Goal: Transaction & Acquisition: Purchase product/service

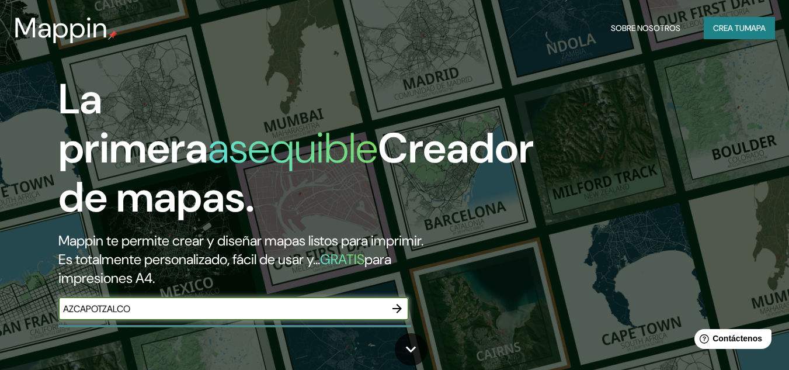
type input "AZCAPOTZALCO"
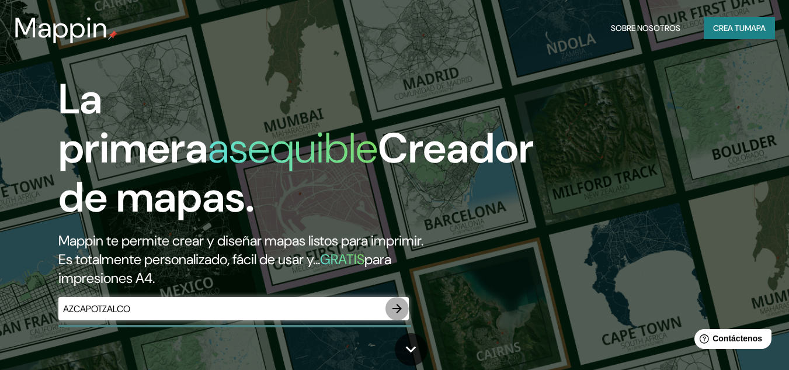
click at [397, 313] on icon "button" at bounding box center [397, 308] width 9 height 9
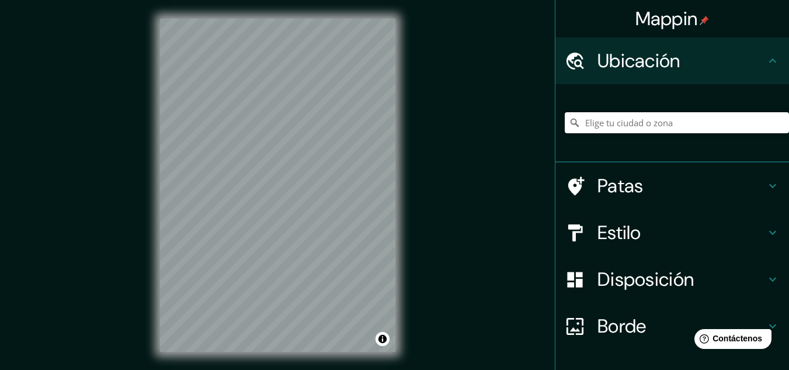
click at [620, 121] on input "Elige tu ciudad o zona" at bounding box center [677, 122] width 224 height 21
click at [653, 184] on h4 "Patas" at bounding box center [682, 185] width 168 height 23
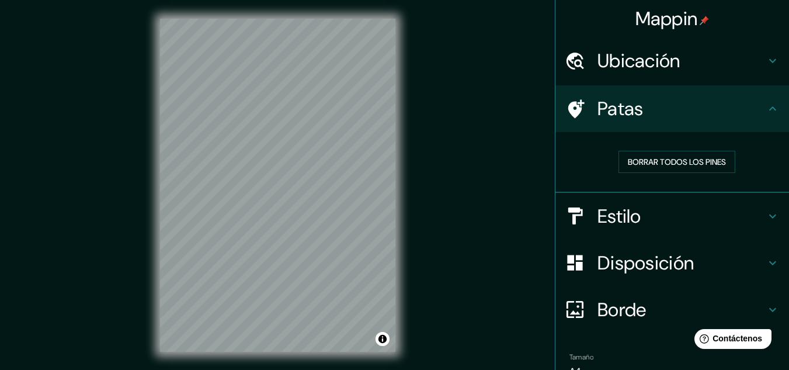
click at [632, 223] on h4 "Estilo" at bounding box center [682, 215] width 168 height 23
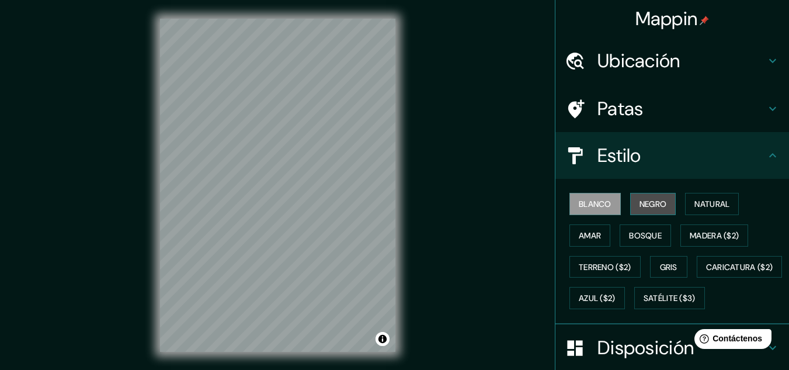
click at [643, 214] on button "Negro" at bounding box center [653, 204] width 46 height 22
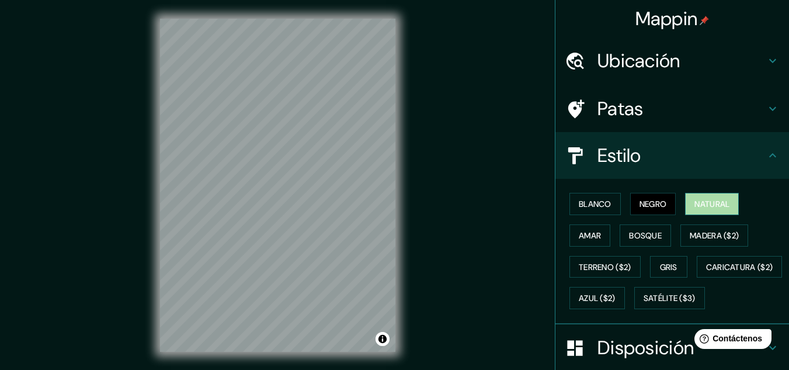
click at [706, 210] on font "Natural" at bounding box center [712, 203] width 35 height 15
click at [649, 234] on font "Bosque" at bounding box center [645, 235] width 33 height 11
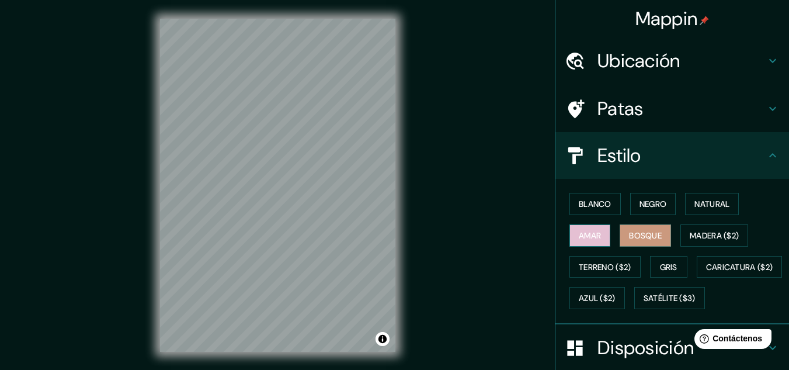
click at [590, 237] on font "Amar" at bounding box center [590, 235] width 22 height 11
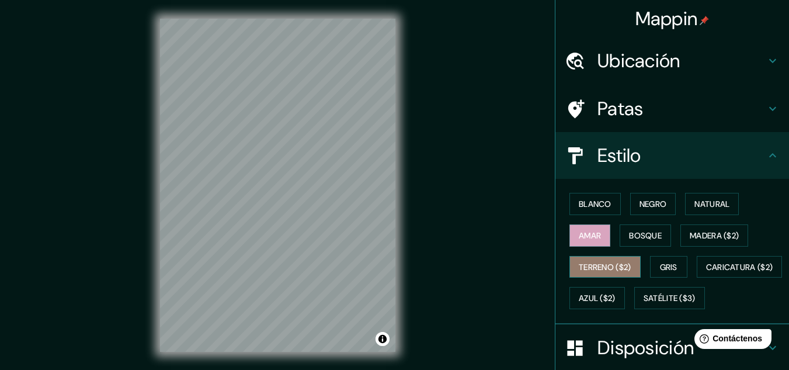
click at [604, 272] on font "Terreno ($2)" at bounding box center [605, 267] width 53 height 11
click at [667, 279] on div "Blanco Negro Natural Amar Bosque Madera ($2) Terreno ($2) Gris Caricatura ($2) …" at bounding box center [677, 251] width 224 height 126
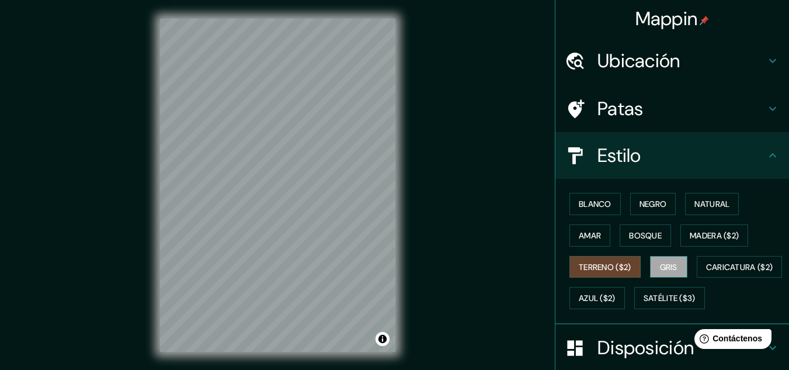
click at [663, 272] on font "Gris" at bounding box center [669, 266] width 18 height 15
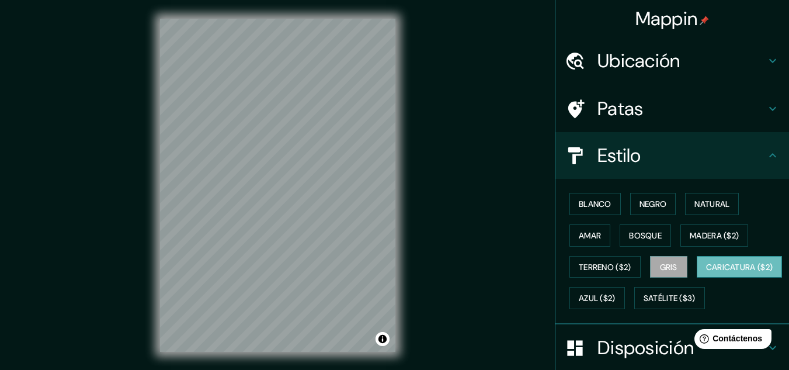
click at [706, 272] on font "Caricatura ($2)" at bounding box center [739, 267] width 67 height 11
click at [781, 235] on div "Mappin Ubicación [GEOGRAPHIC_DATA], [GEOGRAPHIC_DATA] Patas Estilo Blanco Negro…" at bounding box center [672, 185] width 234 height 370
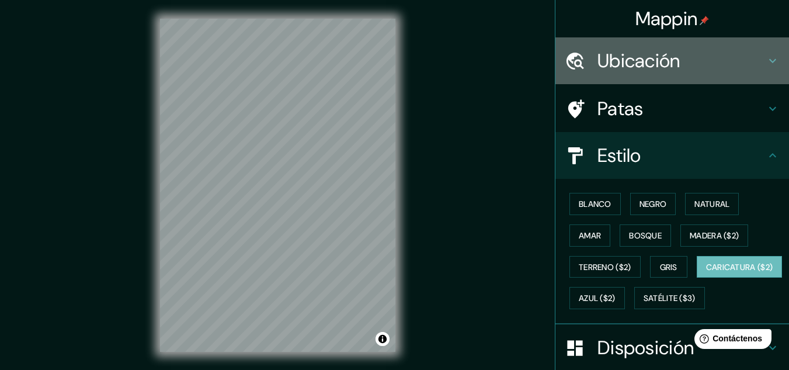
click at [697, 81] on div "Ubicación" at bounding box center [673, 60] width 234 height 47
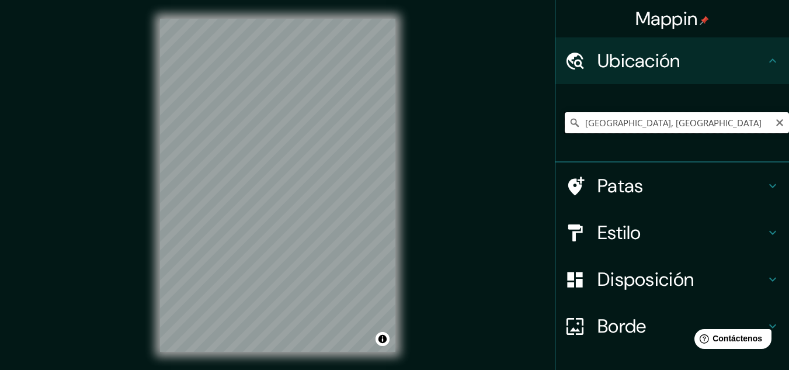
click at [671, 125] on input "[GEOGRAPHIC_DATA], [GEOGRAPHIC_DATA]" at bounding box center [677, 122] width 224 height 21
click at [695, 123] on input "[GEOGRAPHIC_DATA], [GEOGRAPHIC_DATA]" at bounding box center [677, 122] width 224 height 21
click at [756, 124] on input "[GEOGRAPHIC_DATA], [GEOGRAPHIC_DATA], [GEOGRAPHIC_DATA]" at bounding box center [677, 122] width 224 height 21
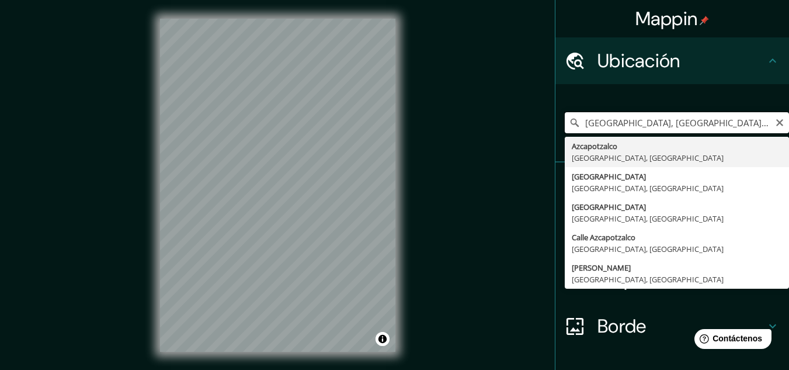
type input "[GEOGRAPHIC_DATA], [GEOGRAPHIC_DATA], [GEOGRAPHIC_DATA]"
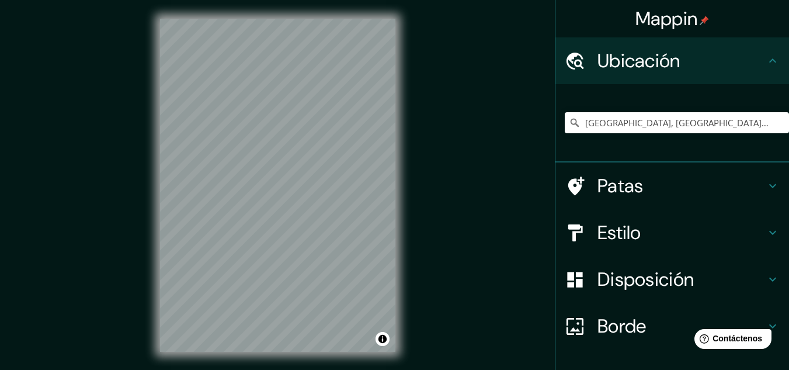
click at [407, 234] on div "© Mapbox © OpenStreetMap Improve this map" at bounding box center [277, 185] width 273 height 370
click at [413, 213] on div "© Mapbox © OpenStreetMap Improve this map" at bounding box center [277, 185] width 273 height 370
click at [625, 179] on font "Patas" at bounding box center [621, 186] width 46 height 25
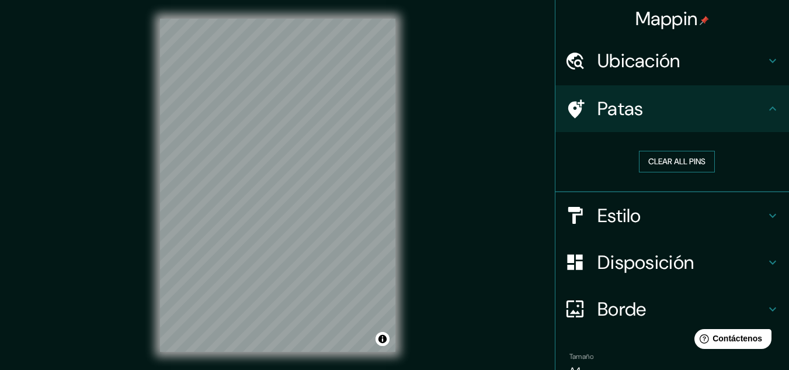
click at [685, 164] on button "Clear all pins" at bounding box center [677, 162] width 76 height 22
click at [696, 166] on button "Clear all pins" at bounding box center [677, 162] width 76 height 22
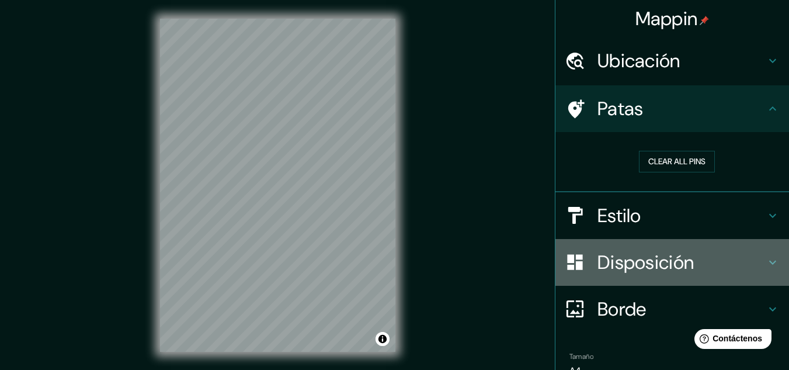
click at [655, 279] on div "Disposición" at bounding box center [673, 262] width 234 height 47
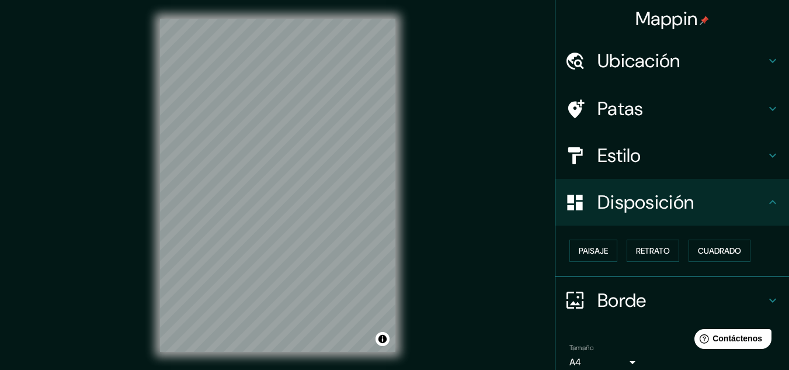
click at [680, 154] on h4 "Estilo" at bounding box center [682, 155] width 168 height 23
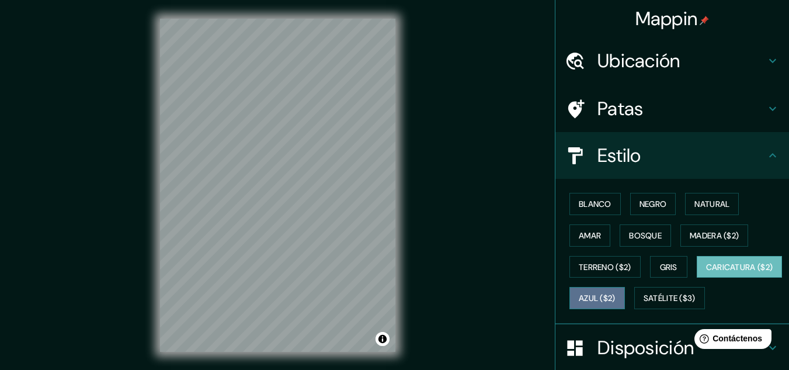
click at [616, 302] on font "Azul ($2)" at bounding box center [597, 298] width 37 height 11
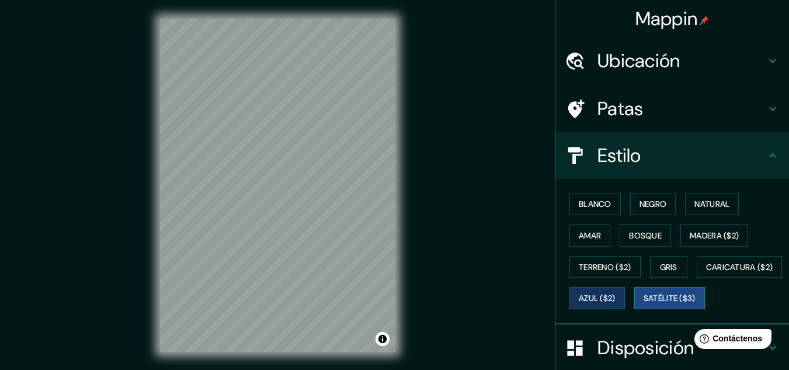
click at [644, 304] on font "Satélite ($3)" at bounding box center [670, 298] width 52 height 11
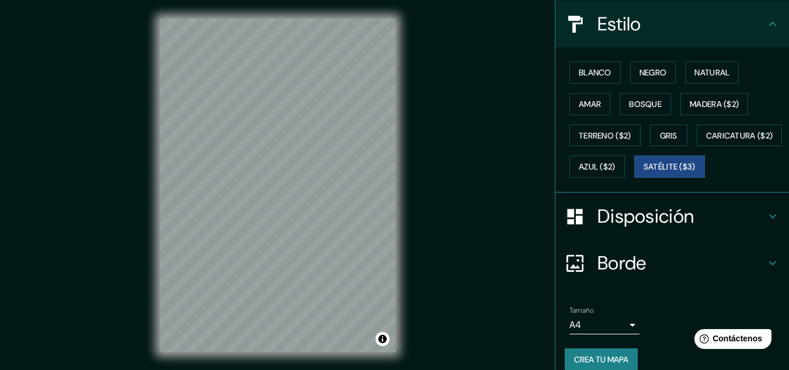
scroll to position [177, 0]
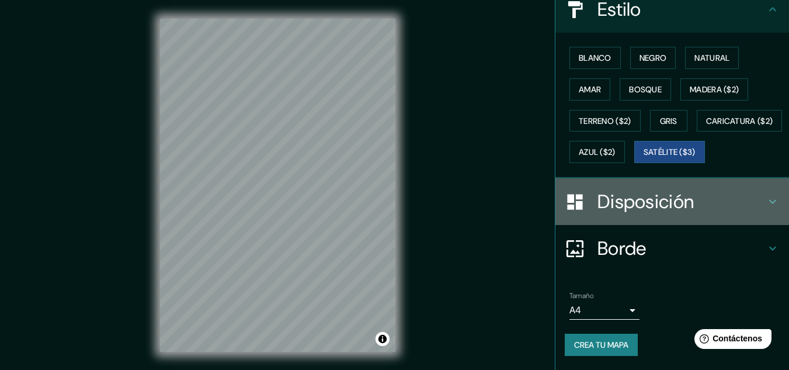
click at [688, 198] on h4 "Disposición" at bounding box center [682, 201] width 168 height 23
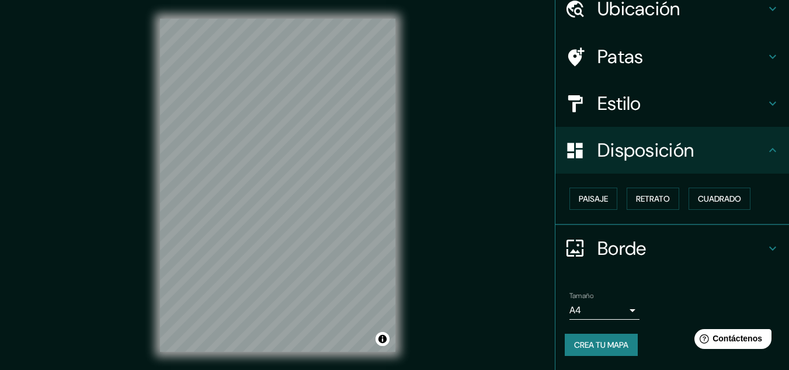
scroll to position [51, 0]
click at [600, 197] on font "Paisaje" at bounding box center [593, 199] width 29 height 11
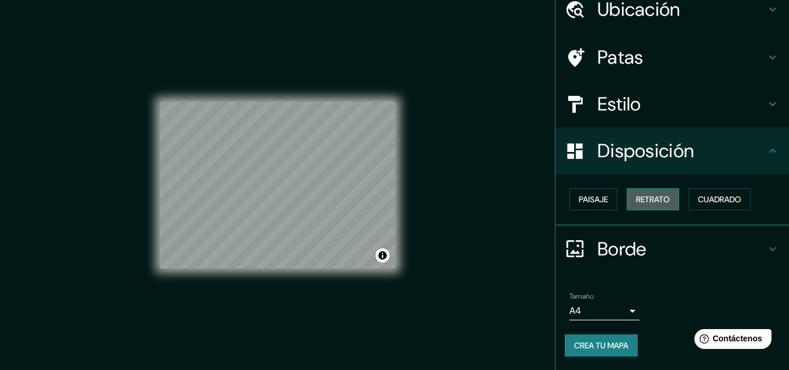
click at [636, 199] on font "Retrato" at bounding box center [653, 199] width 34 height 11
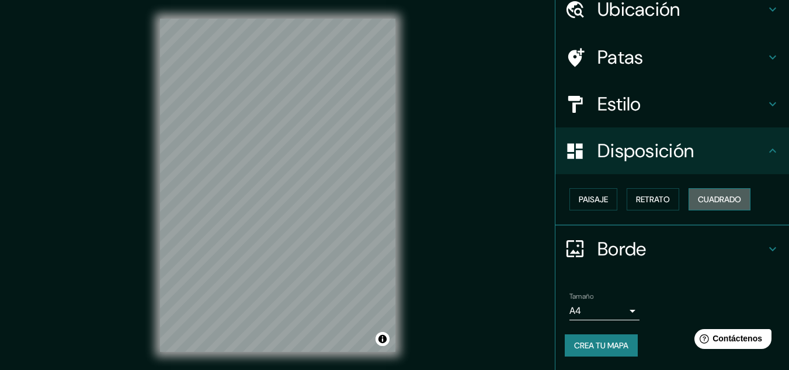
click at [705, 192] on font "Cuadrado" at bounding box center [719, 199] width 43 height 15
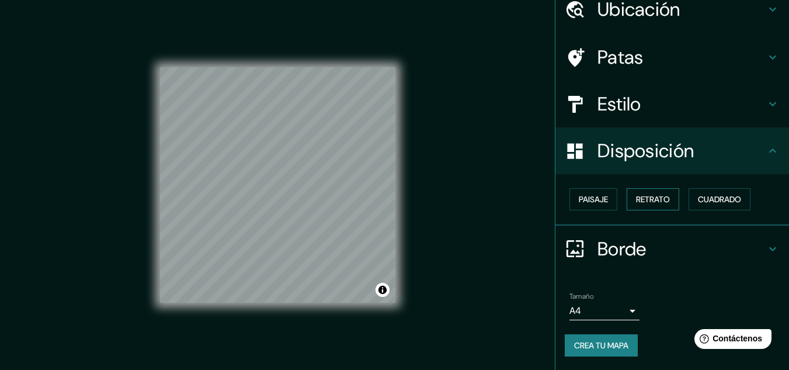
click at [639, 204] on font "Retrato" at bounding box center [653, 199] width 34 height 11
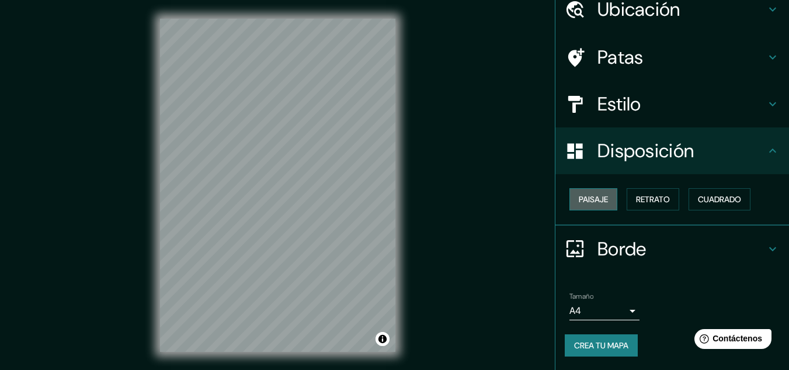
click at [595, 202] on font "Paisaje" at bounding box center [593, 199] width 29 height 11
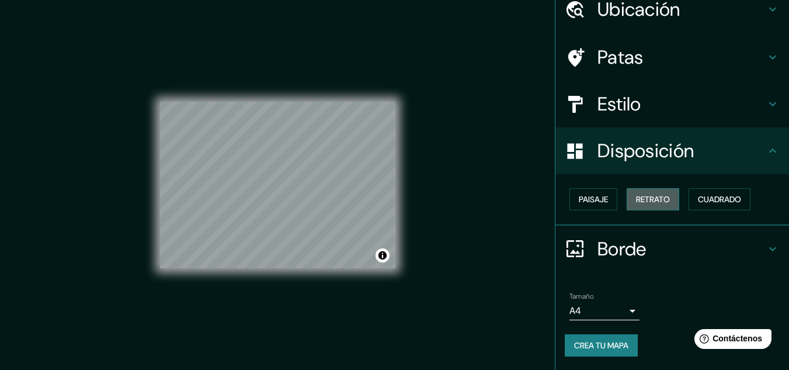
click at [637, 209] on button "Retrato" at bounding box center [653, 199] width 53 height 22
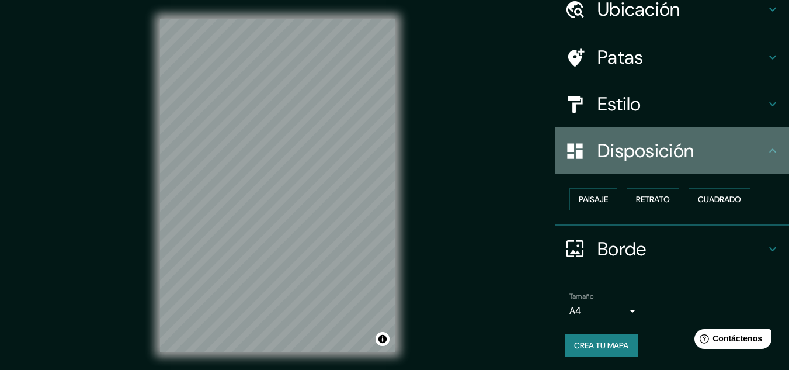
click at [741, 169] on div "Disposición" at bounding box center [673, 150] width 234 height 47
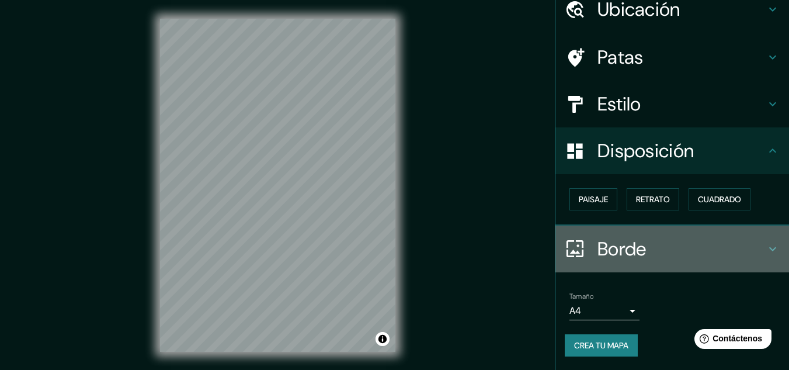
click at [749, 254] on h4 "Borde" at bounding box center [682, 248] width 168 height 23
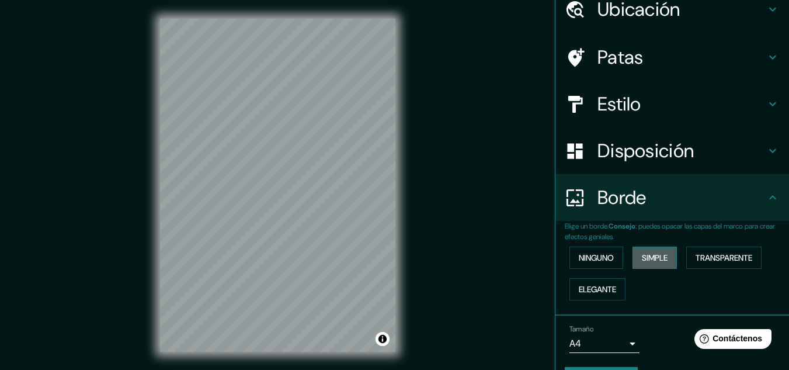
click at [661, 262] on font "Simple" at bounding box center [655, 257] width 26 height 11
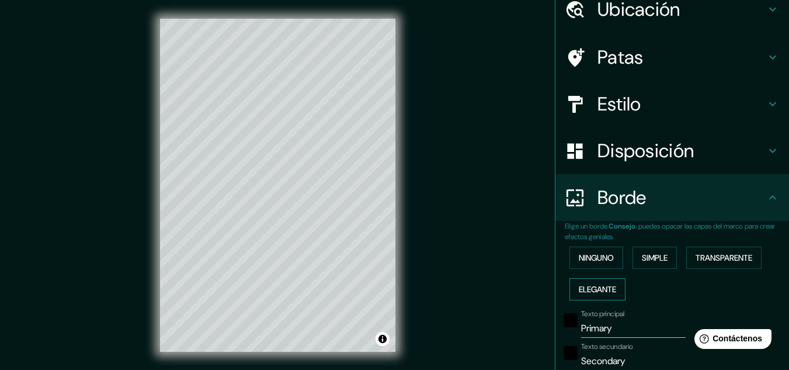
click at [581, 290] on font "Elegante" at bounding box center [597, 289] width 37 height 11
click at [580, 262] on font "Ninguno" at bounding box center [596, 257] width 35 height 11
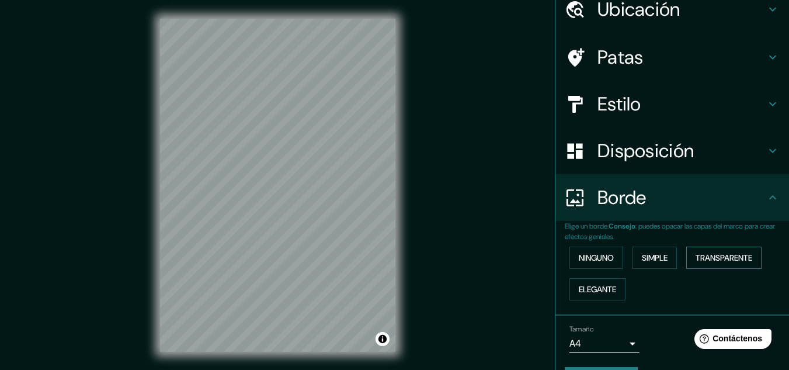
click at [687, 259] on button "Transparente" at bounding box center [724, 258] width 75 height 22
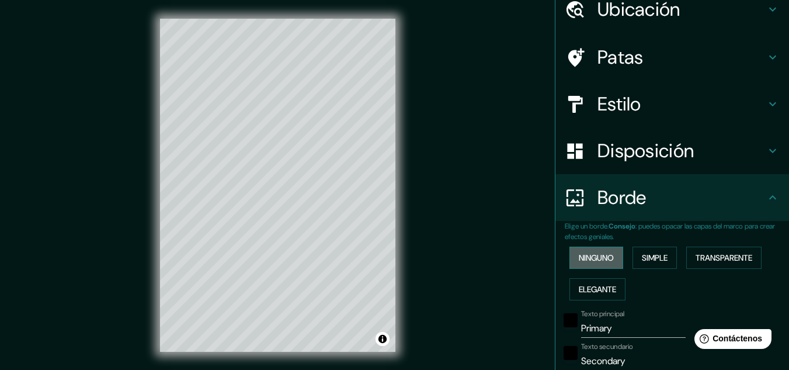
click at [608, 256] on button "Ninguno" at bounding box center [597, 258] width 54 height 22
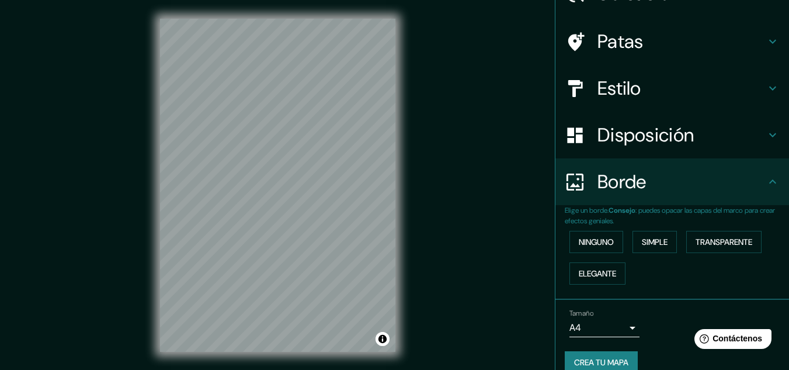
scroll to position [84, 0]
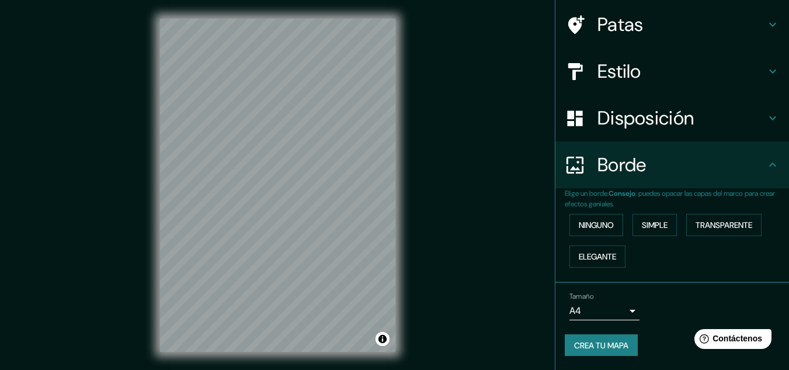
click at [764, 177] on div "Borde" at bounding box center [673, 164] width 234 height 47
click at [764, 175] on div "Borde" at bounding box center [673, 164] width 234 height 47
click at [497, 164] on div "Mappin Ubicación [GEOGRAPHIC_DATA], [GEOGRAPHIC_DATA], [GEOGRAPHIC_DATA] [GEOGR…" at bounding box center [394, 194] width 789 height 389
click at [647, 136] on div "Disposición" at bounding box center [673, 118] width 234 height 47
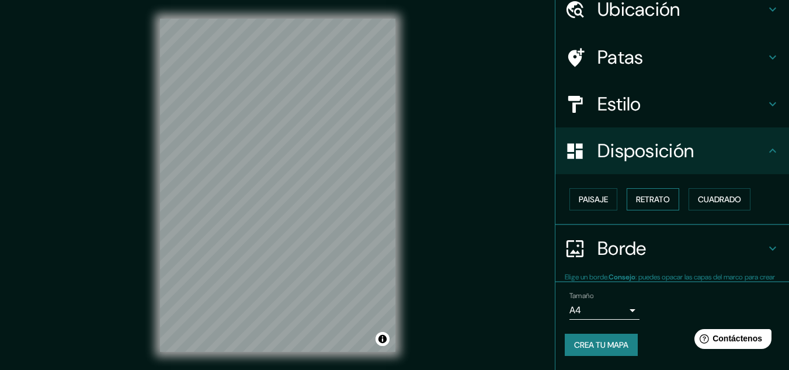
scroll to position [51, 0]
click at [727, 203] on font "Cuadrado" at bounding box center [719, 199] width 43 height 11
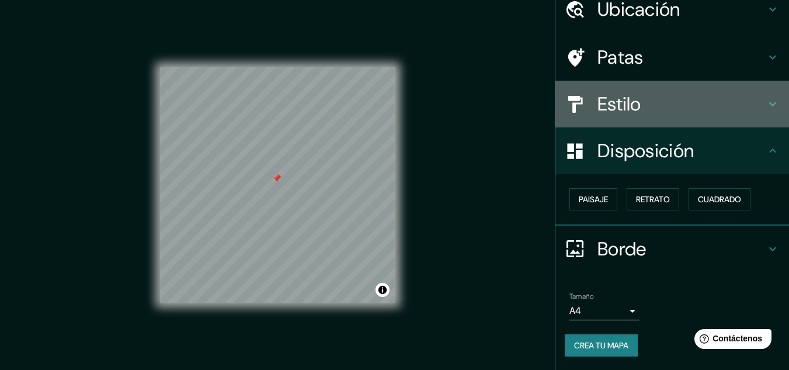
click at [620, 108] on font "Estilo" at bounding box center [620, 104] width 44 height 25
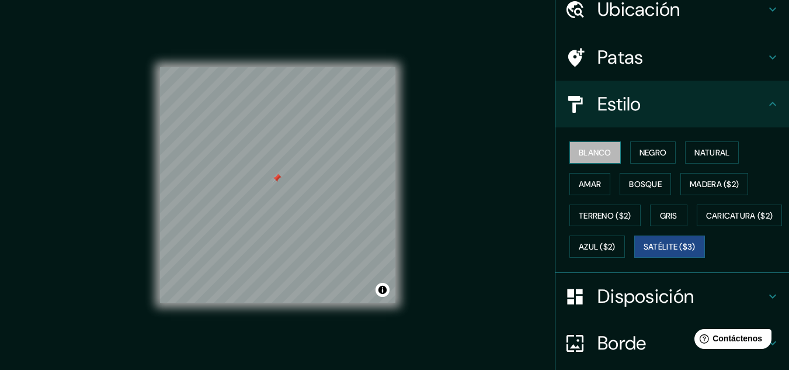
click at [594, 147] on font "Blanco" at bounding box center [595, 152] width 33 height 15
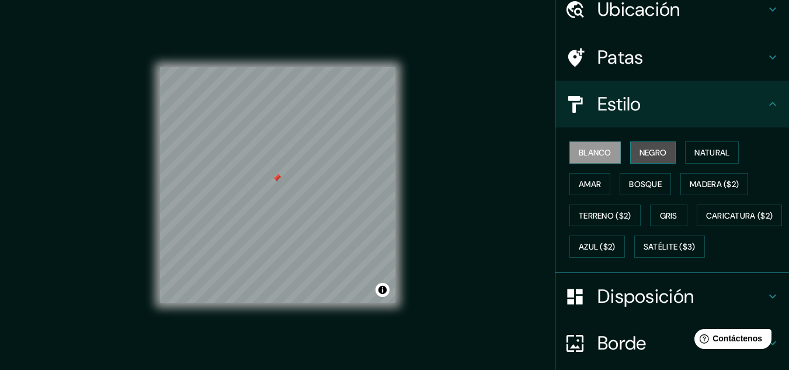
click at [637, 162] on button "Negro" at bounding box center [653, 152] width 46 height 22
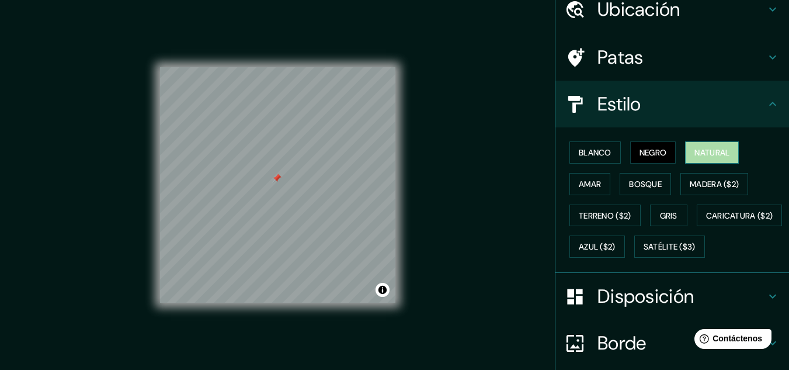
click at [685, 162] on button "Natural" at bounding box center [712, 152] width 54 height 22
click at [590, 191] on font "Amar" at bounding box center [590, 183] width 22 height 15
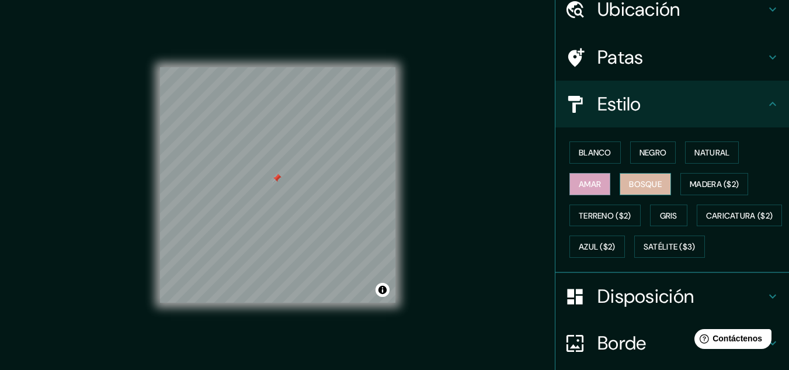
click at [653, 190] on font "Bosque" at bounding box center [645, 183] width 33 height 15
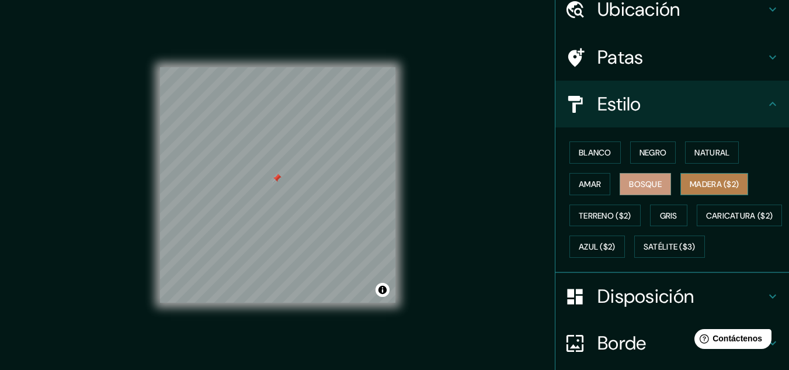
click at [704, 193] on button "Madera ($2)" at bounding box center [715, 184] width 68 height 22
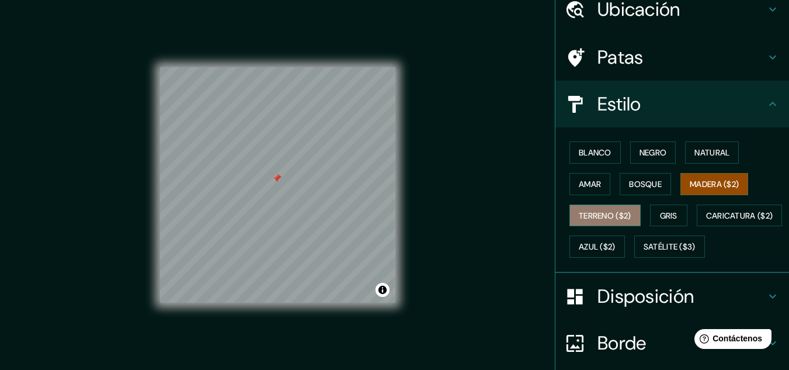
click at [621, 210] on font "Terreno ($2)" at bounding box center [605, 215] width 53 height 11
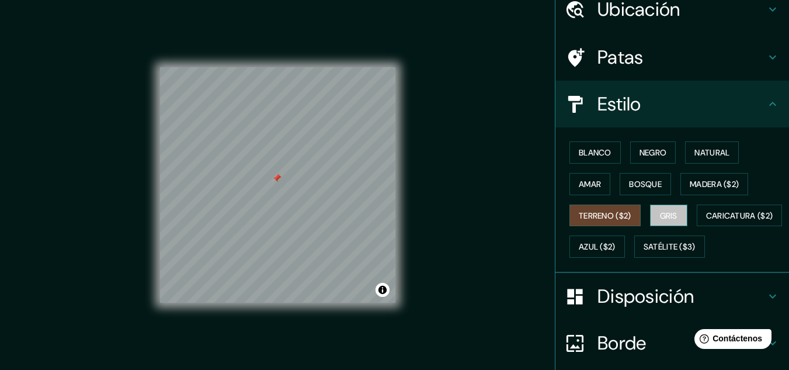
click at [650, 212] on button "Gris" at bounding box center [668, 215] width 37 height 22
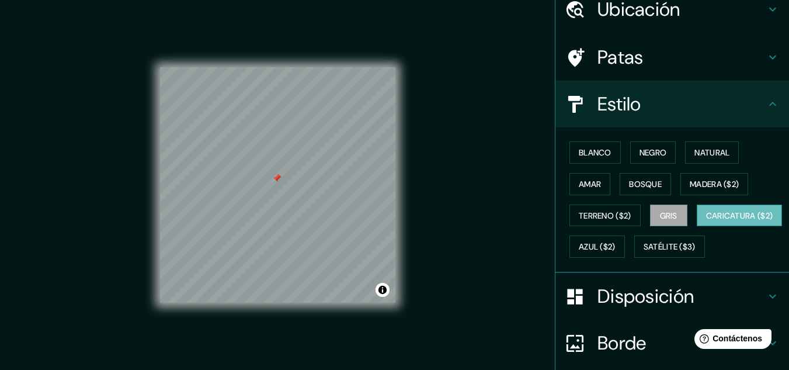
drag, startPoint x: 623, startPoint y: 234, endPoint x: 626, endPoint y: 249, distance: 15.4
click at [626, 249] on div "Blanco Negro Natural Amar Bosque Madera ($2) Terreno ($2) Gris Caricatura ($2) …" at bounding box center [677, 200] width 224 height 126
click at [706, 221] on font "Caricatura ($2)" at bounding box center [739, 215] width 67 height 11
click at [616, 247] on font "Azul ($2)" at bounding box center [597, 247] width 37 height 11
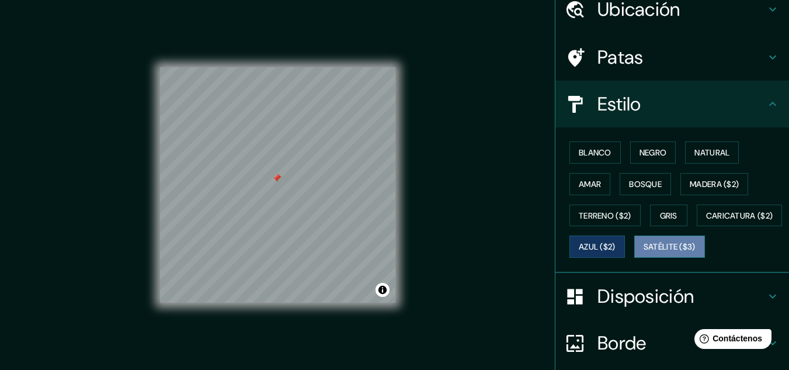
click at [644, 252] on font "Satélite ($3)" at bounding box center [670, 247] width 52 height 11
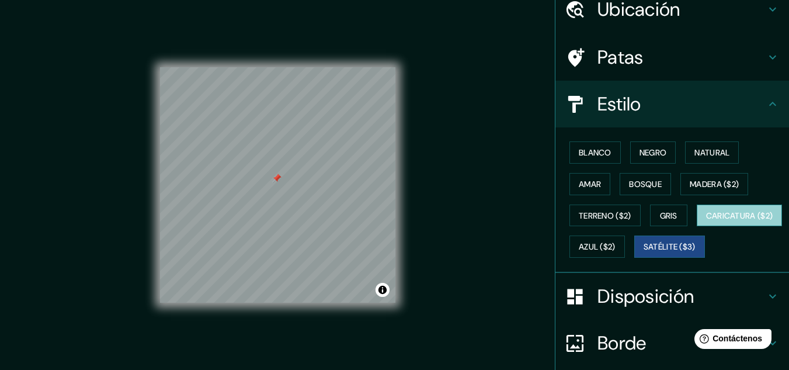
click at [697, 227] on button "Caricatura ($2)" at bounding box center [740, 215] width 86 height 22
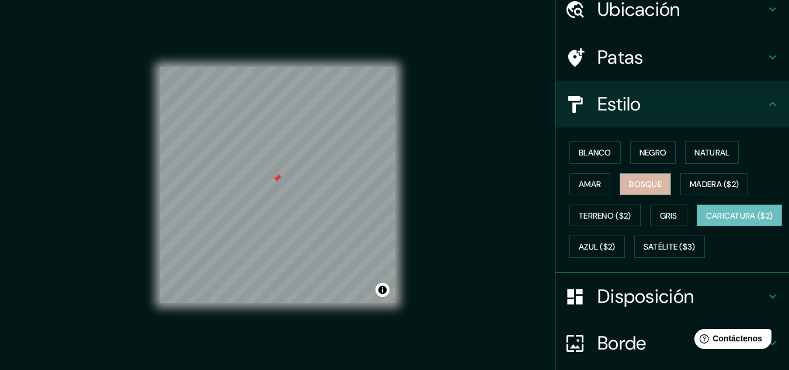
click at [639, 188] on font "Bosque" at bounding box center [645, 184] width 33 height 11
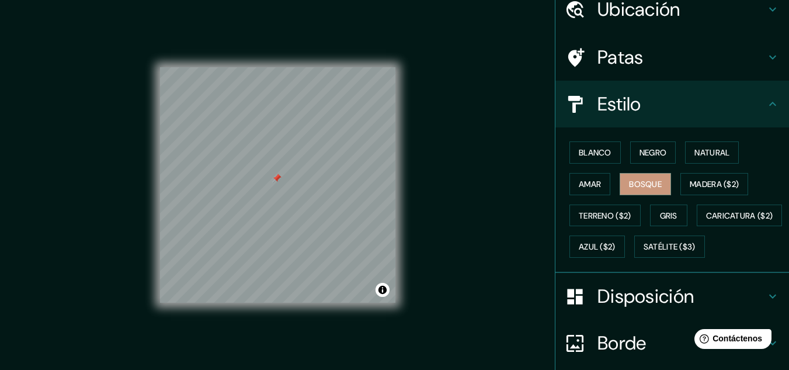
click at [668, 182] on div "Blanco Negro Natural Amar Bosque Madera ($2) Terreno ($2) Gris Caricatura ($2) …" at bounding box center [677, 200] width 224 height 126
click at [714, 189] on font "Madera ($2)" at bounding box center [714, 183] width 49 height 15
click at [644, 183] on font "Bosque" at bounding box center [645, 184] width 33 height 11
click at [706, 221] on font "Caricatura ($2)" at bounding box center [739, 215] width 67 height 11
